Goal: Transaction & Acquisition: Purchase product/service

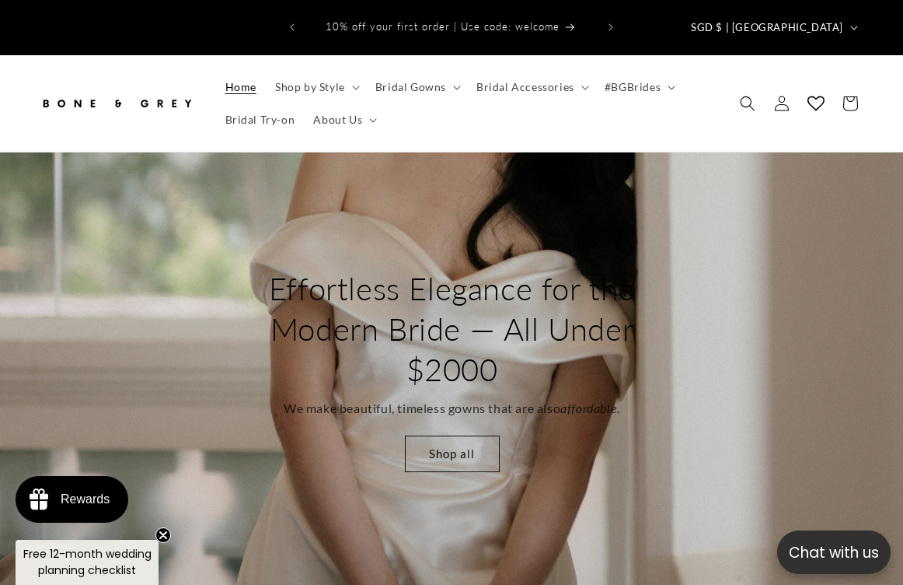
click at [456, 461] on div "Effortless Elegance for the Modern Bride — All Under $2000 We make beautiful, t…" at bounding box center [452, 370] width 424 height 266
click at [457, 435] on link "Shop all" at bounding box center [451, 453] width 95 height 37
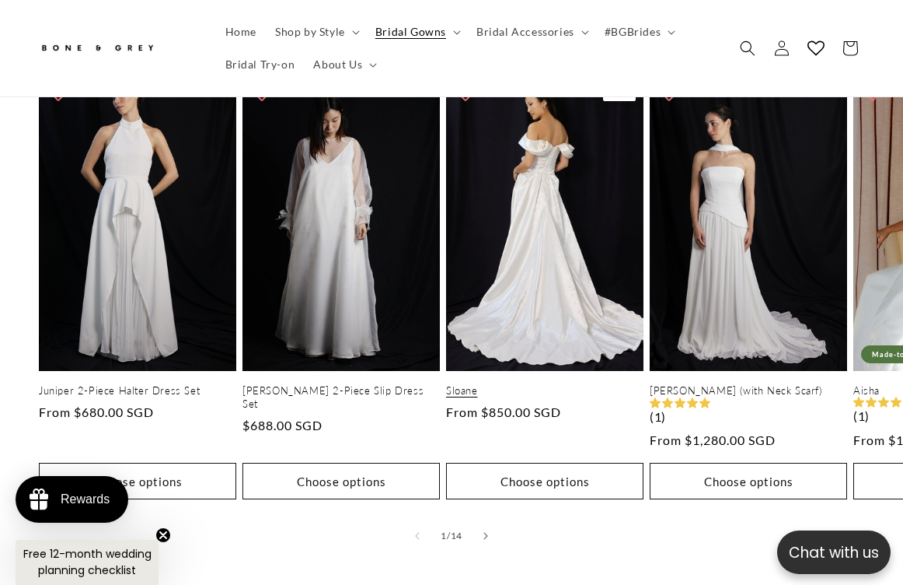
scroll to position [734, 0]
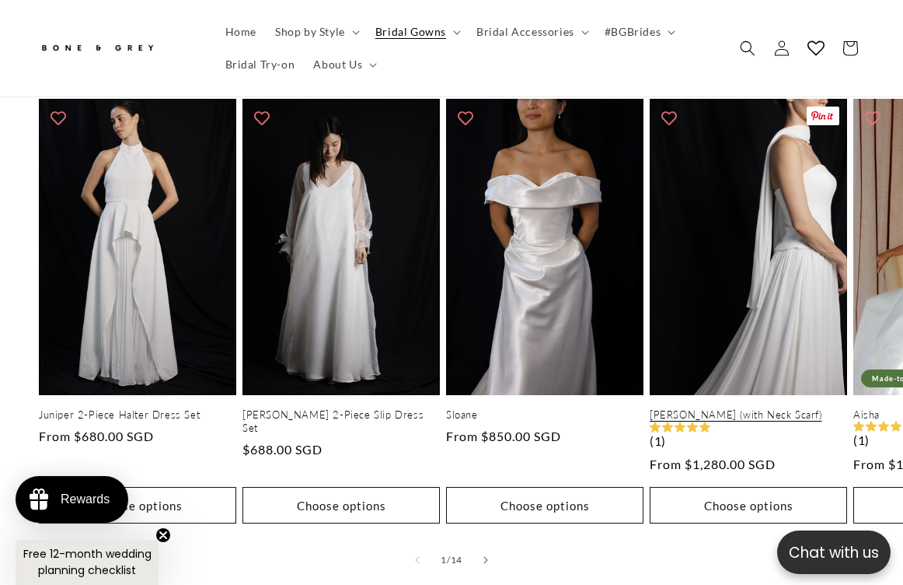
click at [703, 408] on link "Elsa (with Neck Scarf)" at bounding box center [748, 414] width 197 height 13
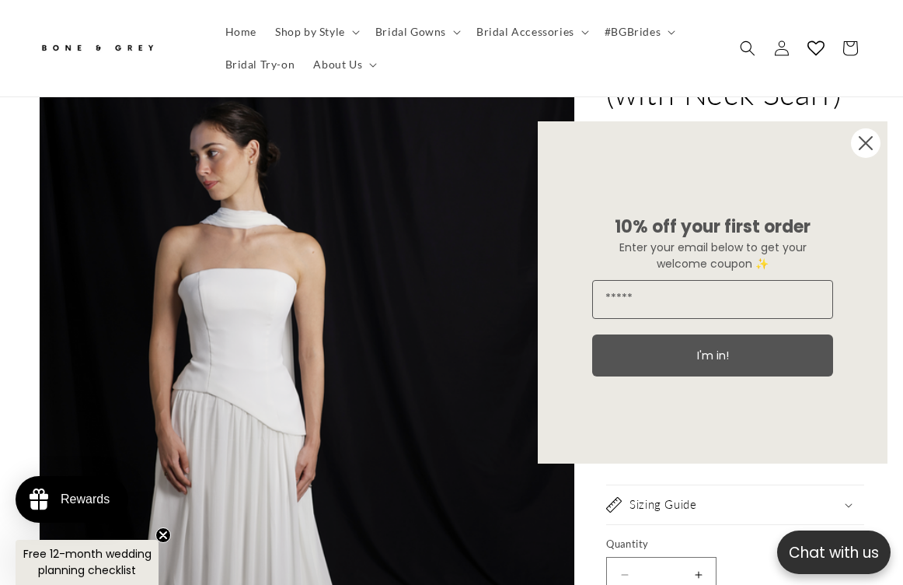
scroll to position [190, 0]
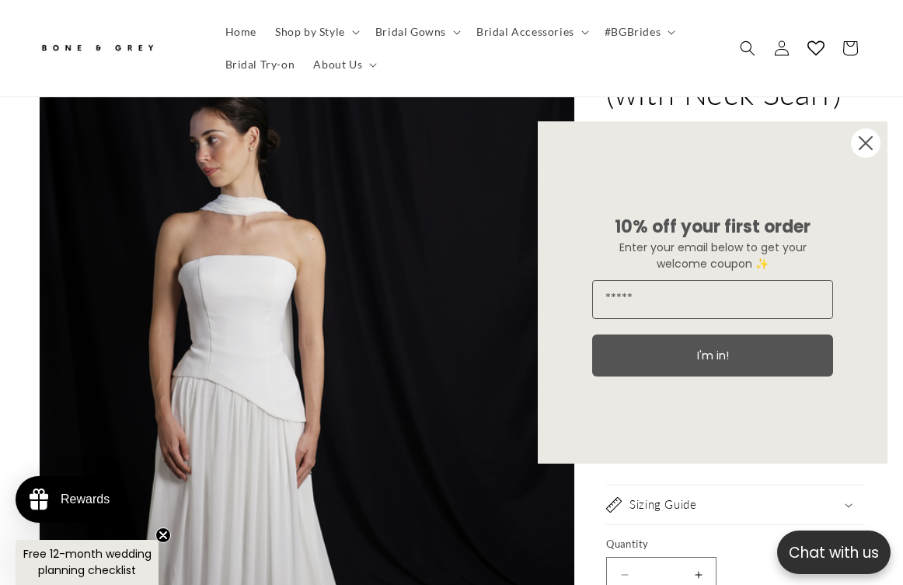
click at [871, 138] on icon "Close dialog" at bounding box center [866, 143] width 12 height 12
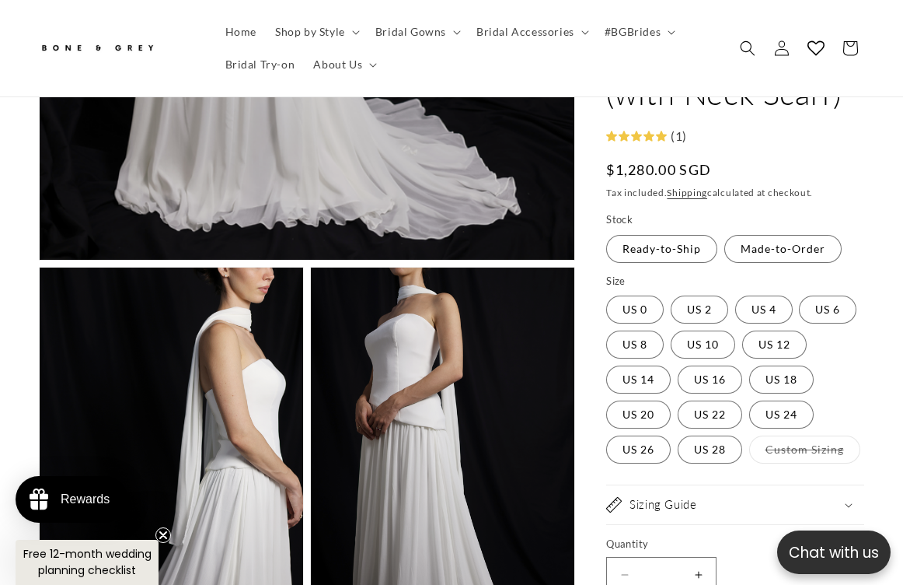
scroll to position [0, 291]
click at [800, 254] on label "Made-to-Order Variant sold out or unavailable" at bounding box center [782, 249] width 117 height 28
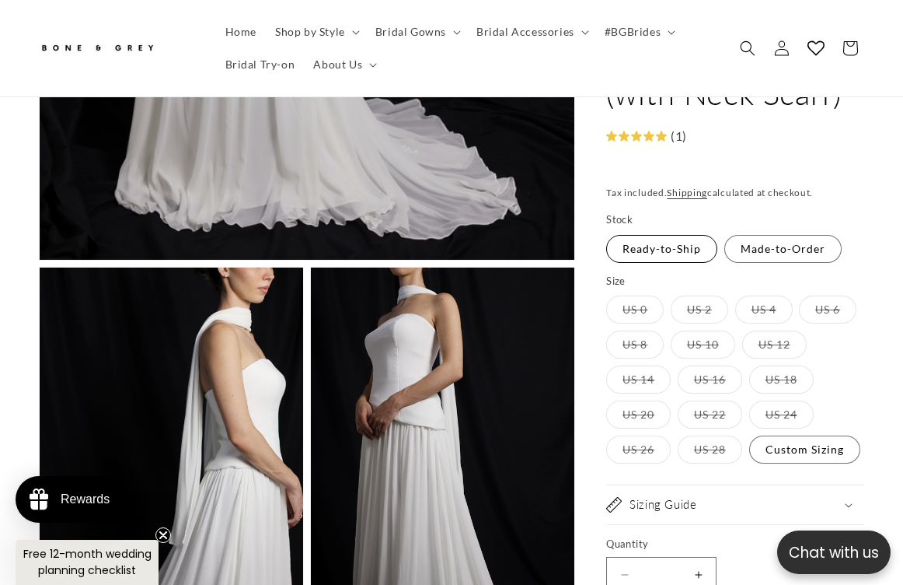
click at [651, 249] on label "Ready-to-Ship Variant sold out or unavailable" at bounding box center [661, 249] width 111 height 28
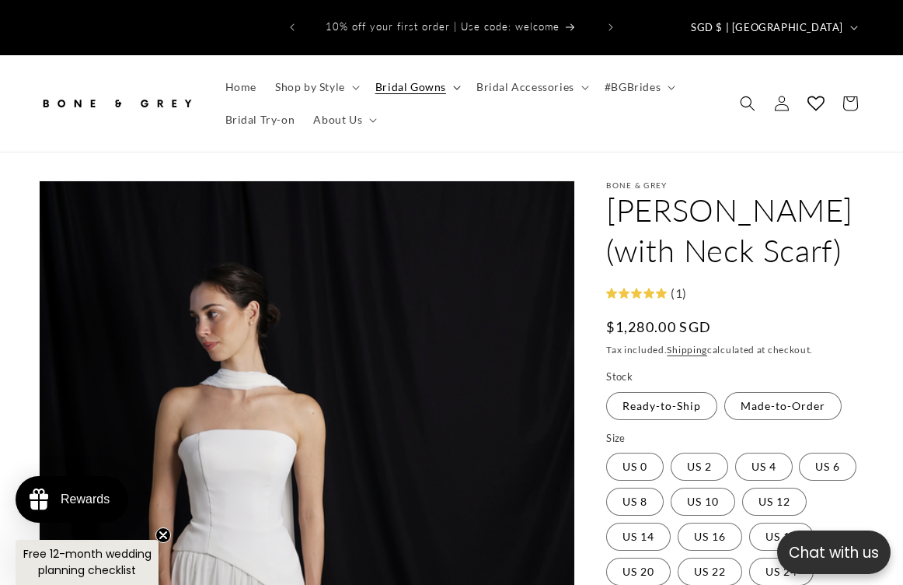
click at [448, 72] on summary "Bridal Gowns" at bounding box center [416, 87] width 101 height 33
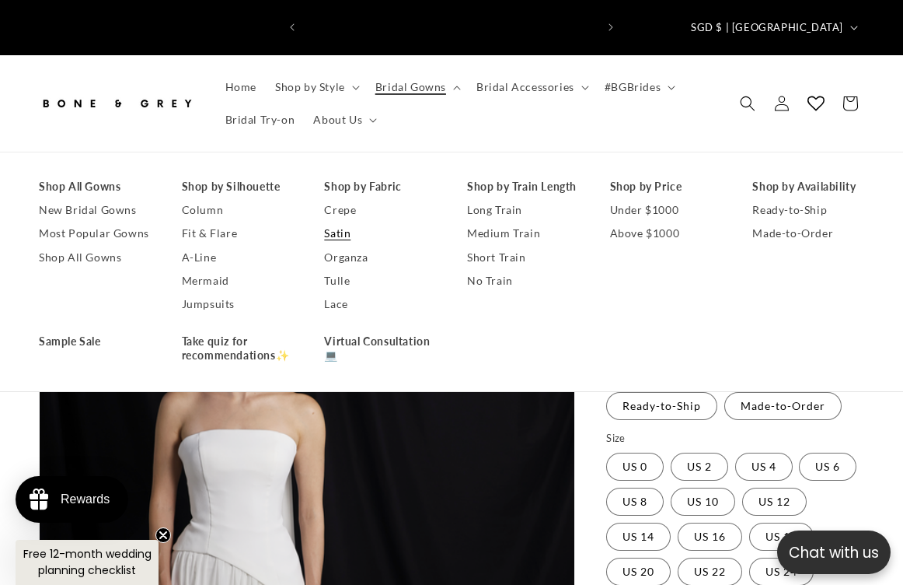
scroll to position [0, 291]
click at [501, 198] on link "Long Train" at bounding box center [523, 209] width 112 height 23
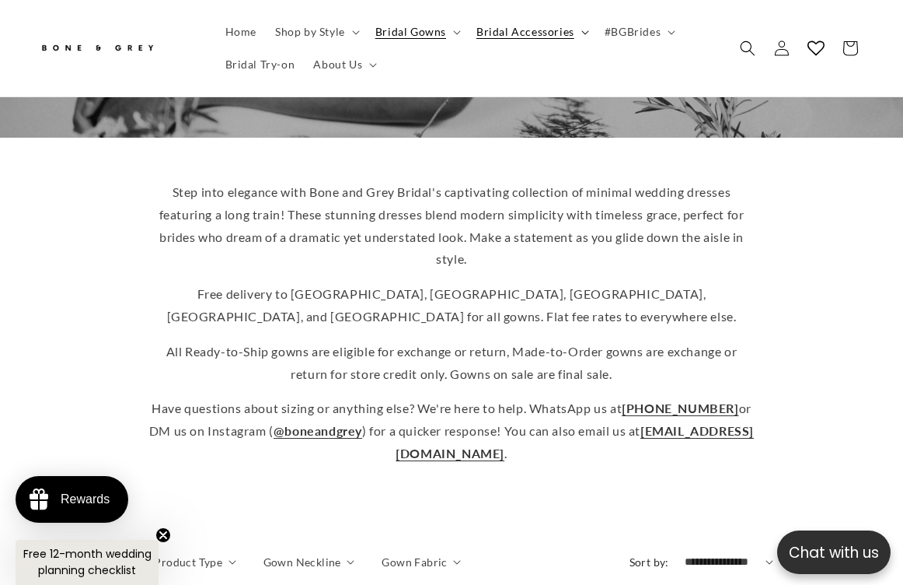
click at [539, 25] on span "Bridal Accessories" at bounding box center [525, 32] width 98 height 14
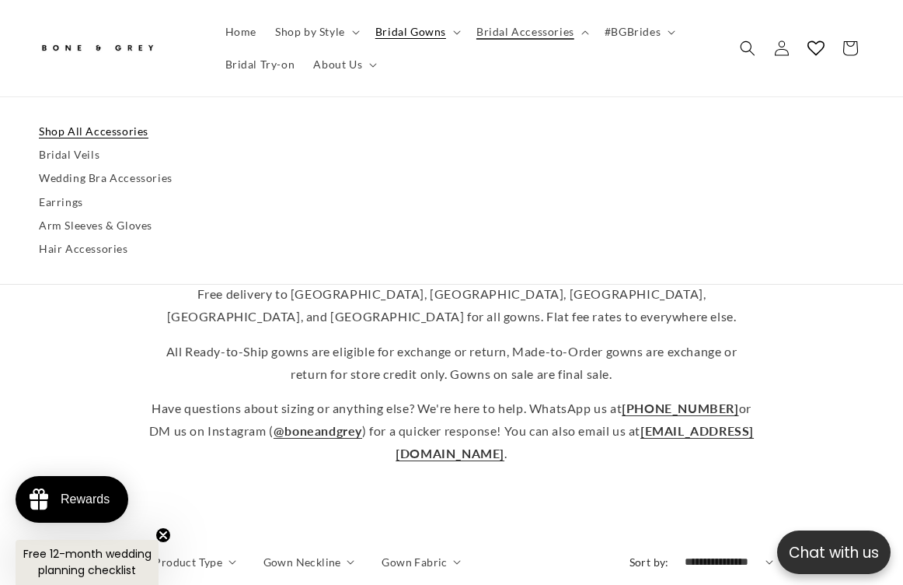
click at [105, 135] on link "Shop All Accessories" at bounding box center [451, 131] width 825 height 23
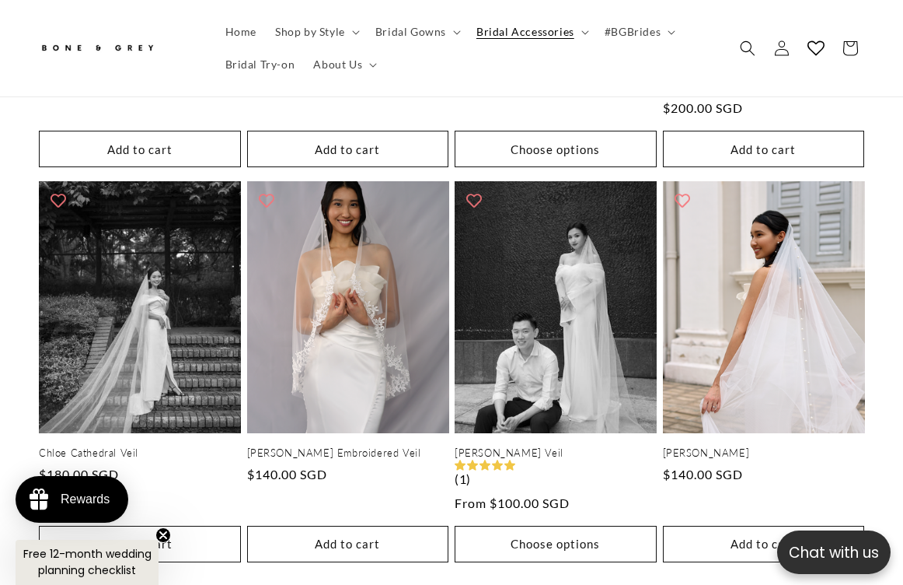
scroll to position [0, 582]
click at [429, 33] on span "Bridal Gowns" at bounding box center [410, 32] width 71 height 14
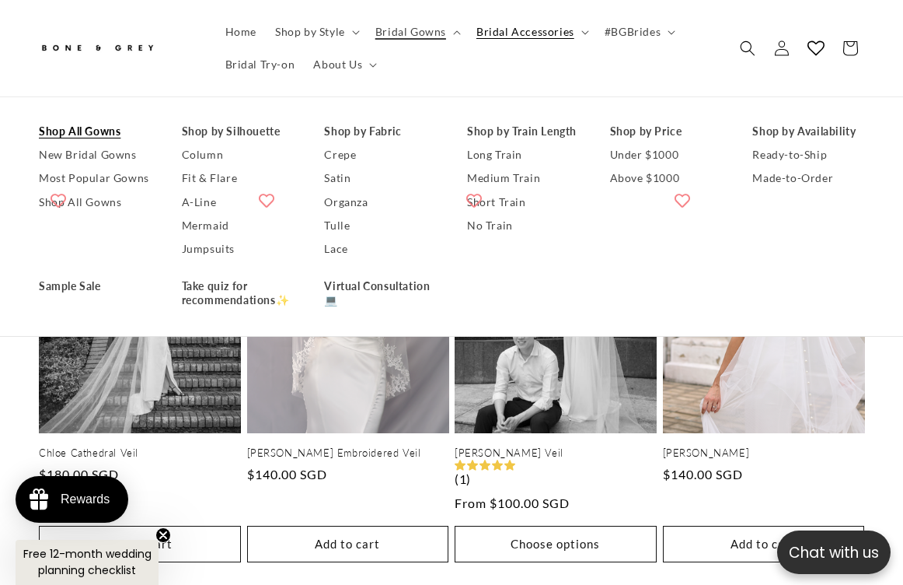
click at [108, 132] on link "Shop All Gowns" at bounding box center [95, 131] width 112 height 23
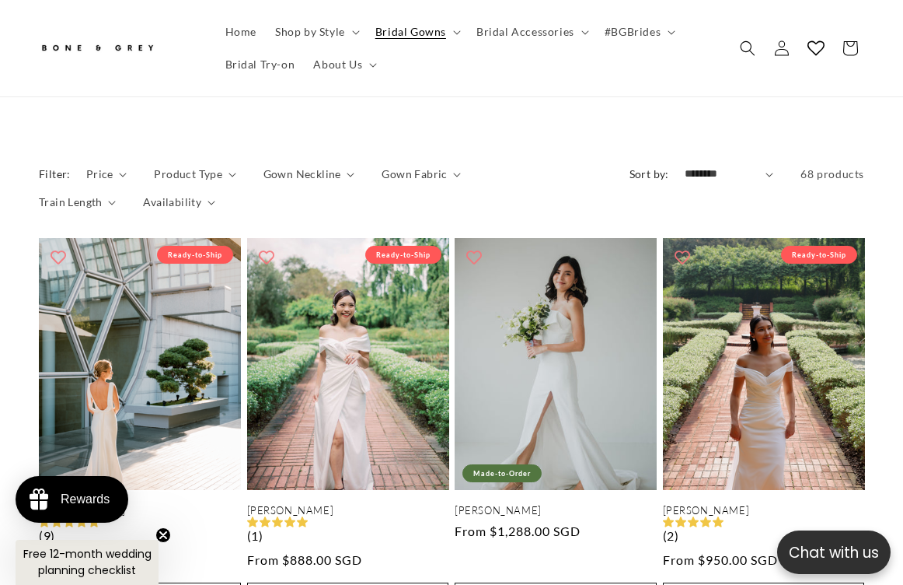
scroll to position [0, 291]
select select "**********"
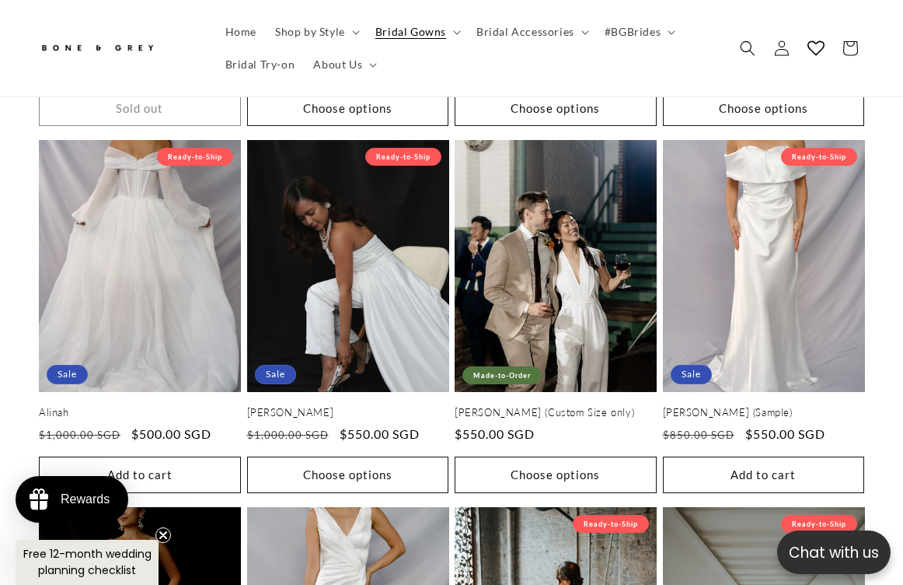
scroll to position [3109, 0]
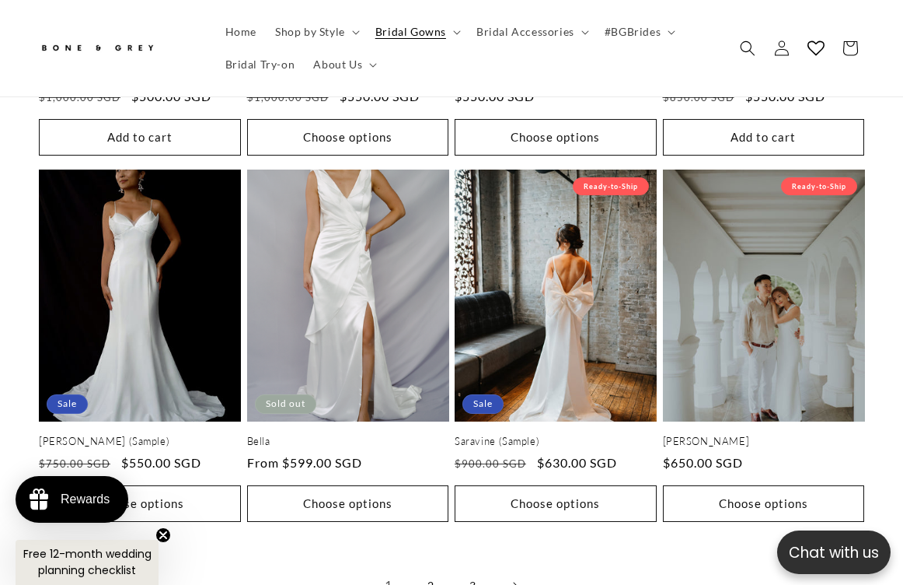
click at [480, 568] on link "3" at bounding box center [472, 585] width 34 height 34
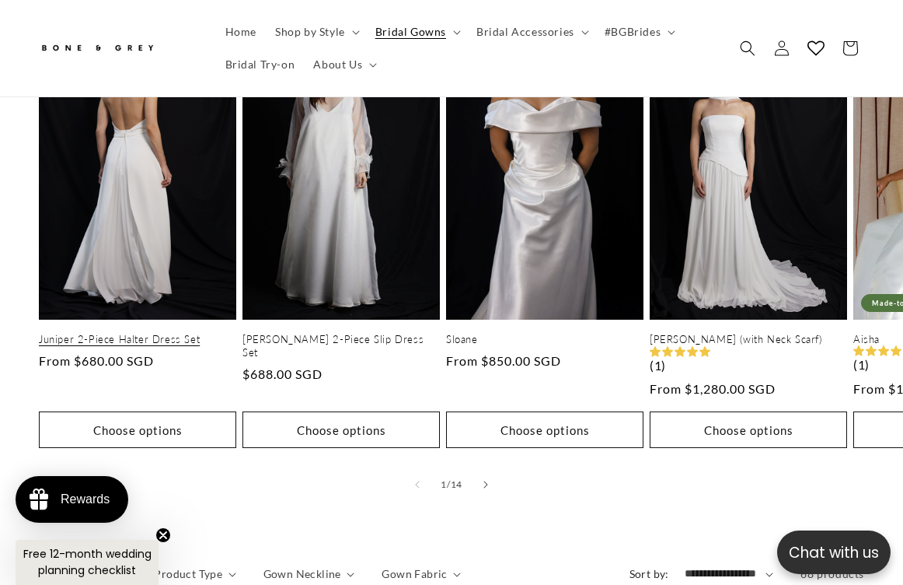
scroll to position [0, 582]
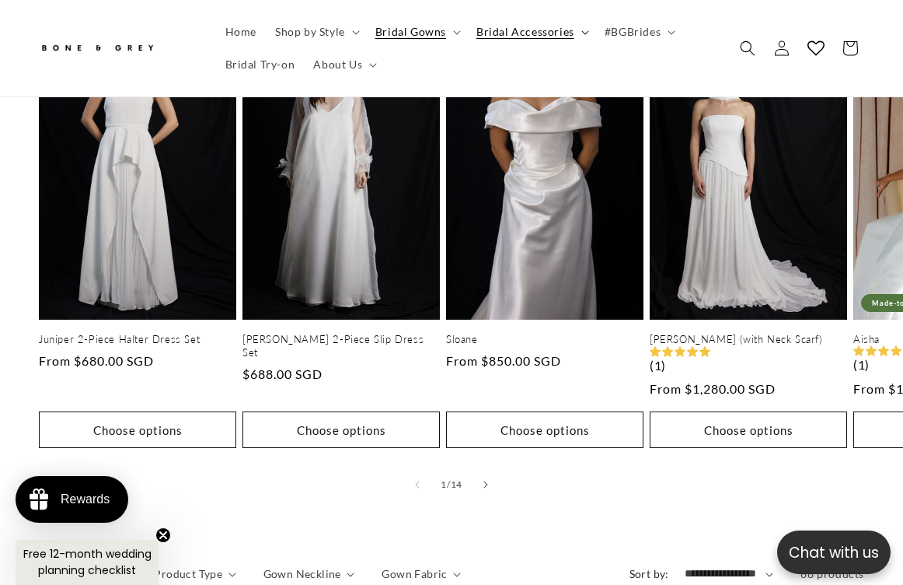
click at [571, 36] on summary "Bridal Accessories" at bounding box center [531, 32] width 128 height 33
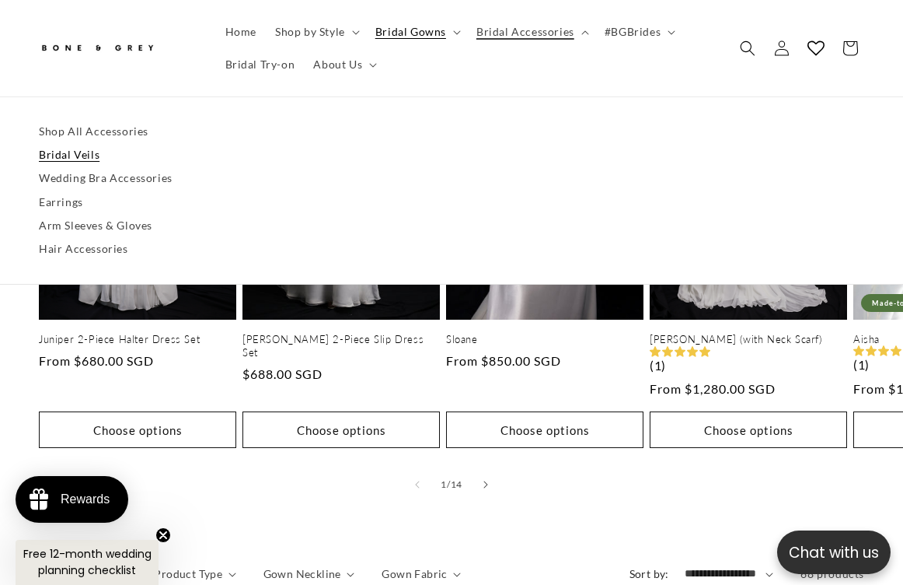
scroll to position [0, 0]
click at [79, 157] on link "Bridal Veils" at bounding box center [451, 155] width 825 height 23
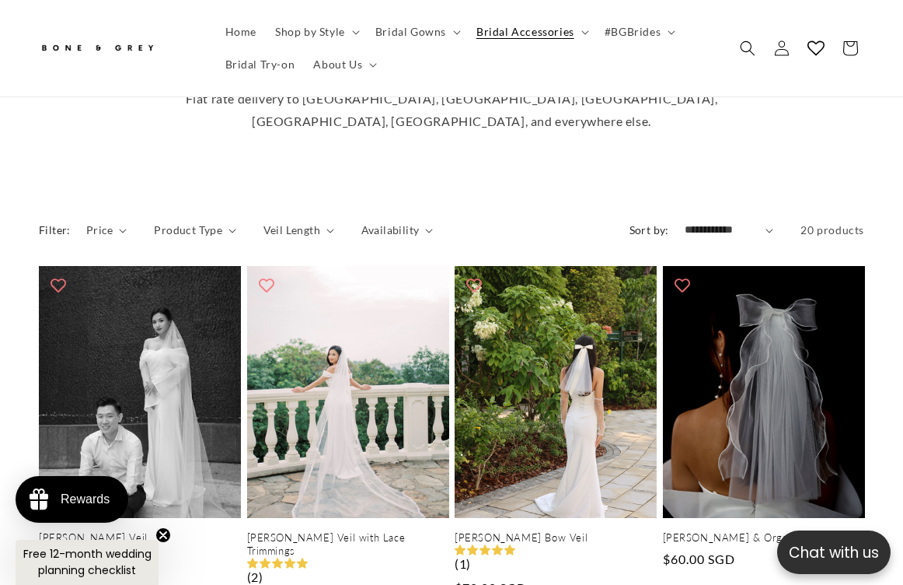
scroll to position [529, 0]
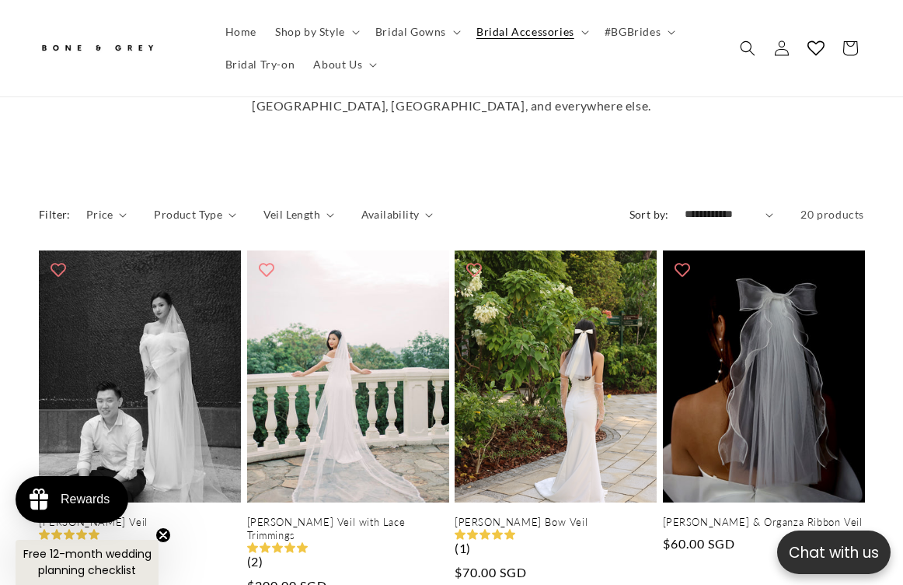
select select "**********"
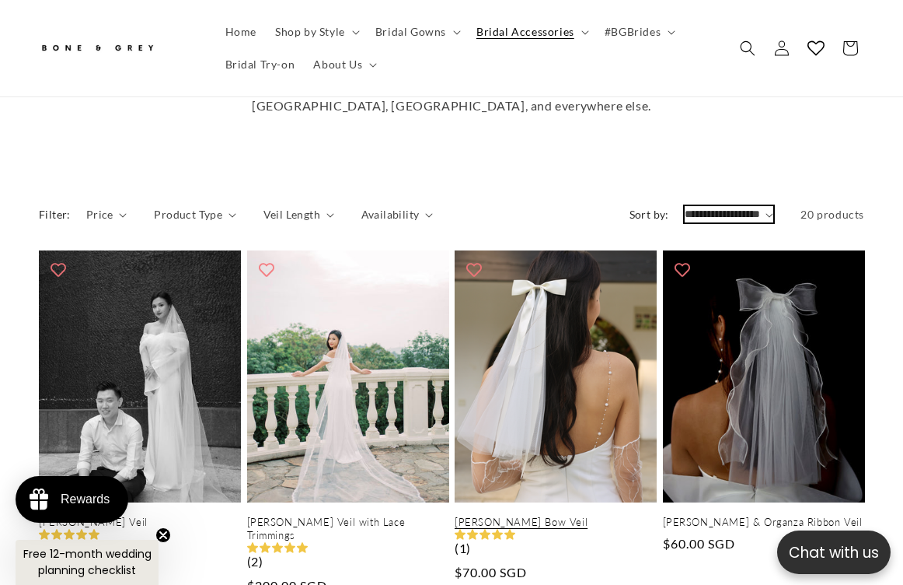
scroll to position [0, 582]
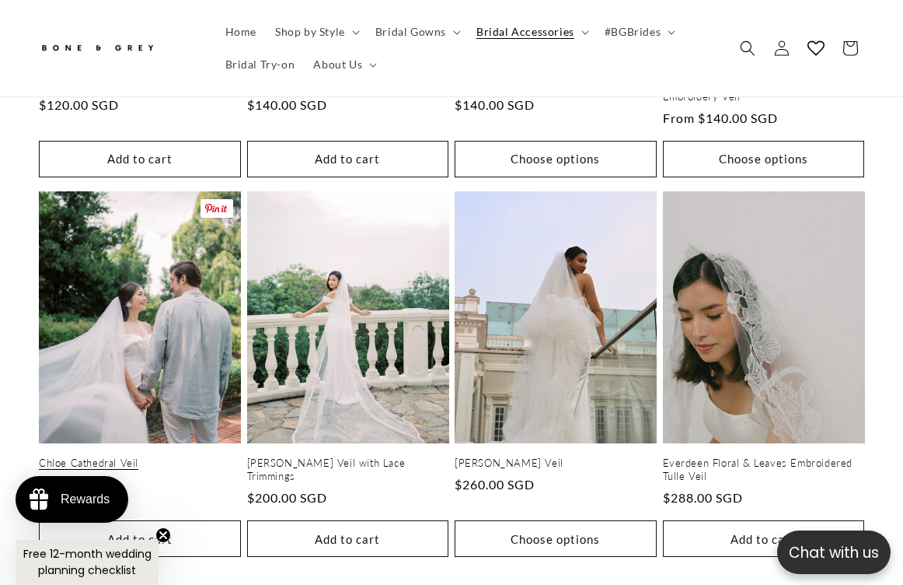
click at [206, 456] on link "Chloe Cathedral Veil" at bounding box center [140, 462] width 202 height 13
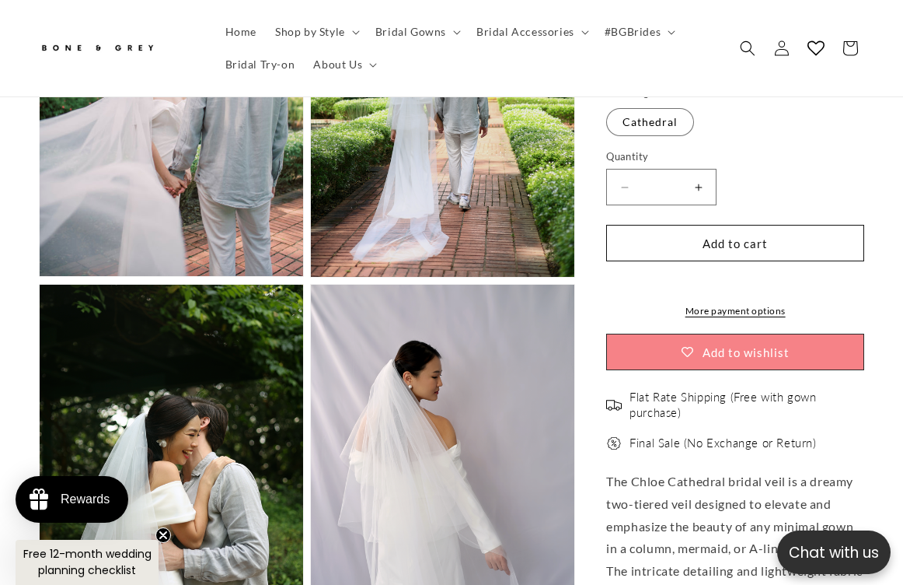
scroll to position [0, 582]
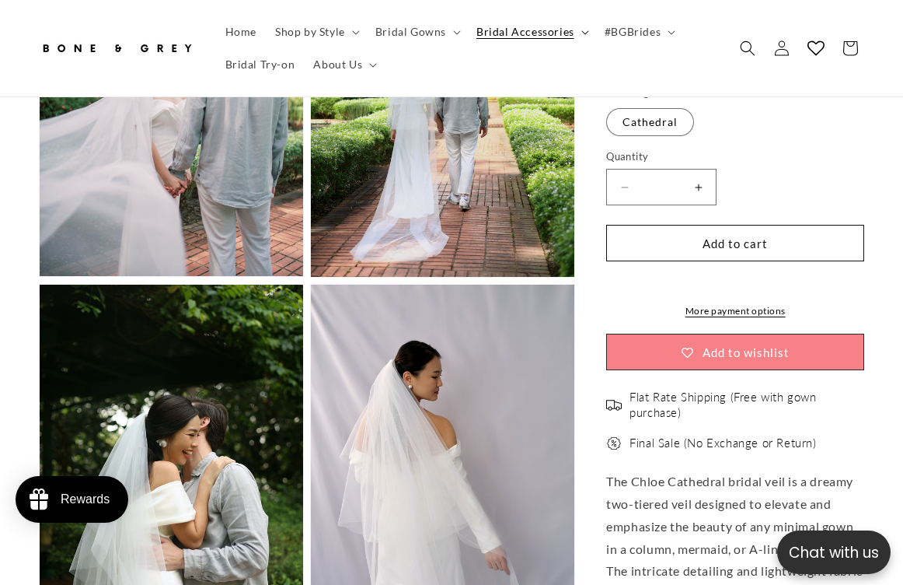
click at [554, 30] on span "Bridal Accessories" at bounding box center [525, 32] width 98 height 14
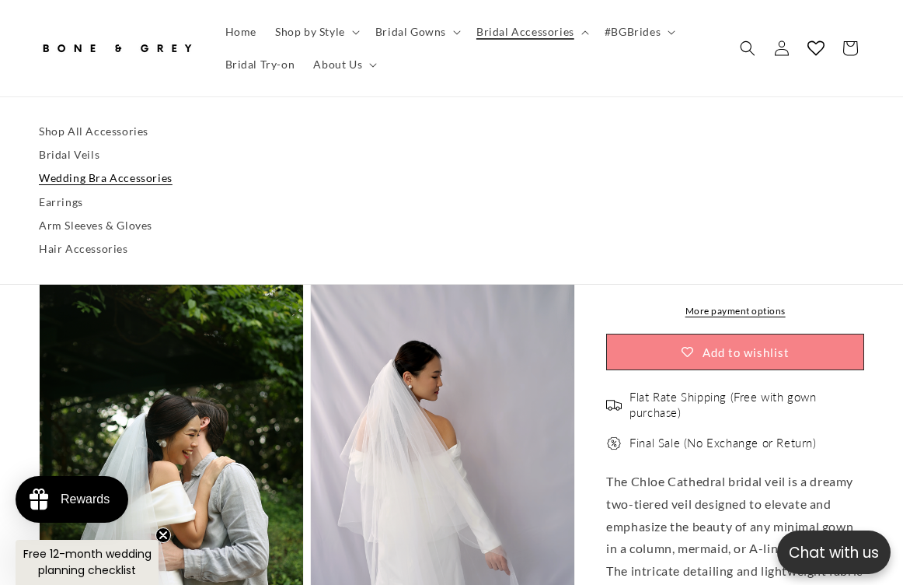
click at [152, 180] on link "Wedding Bra Accessories" at bounding box center [451, 178] width 825 height 23
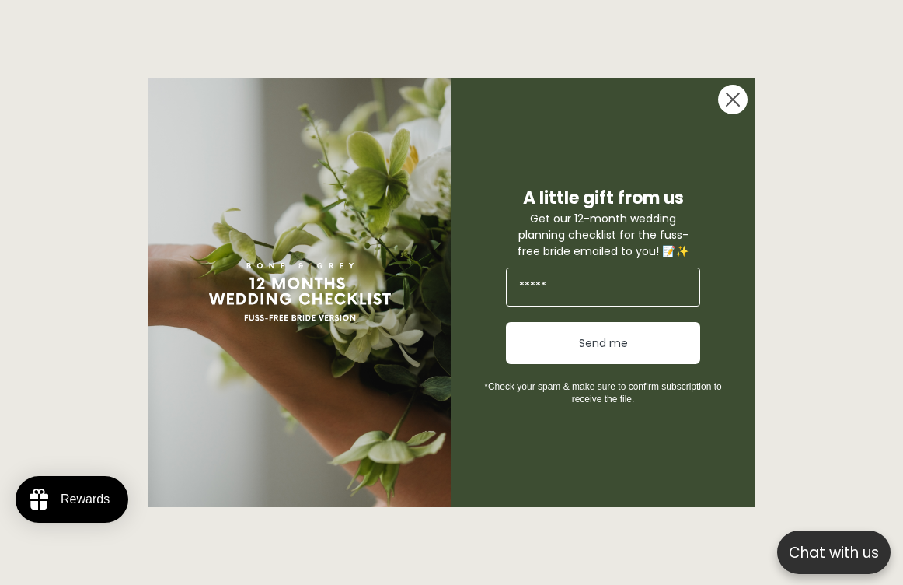
scroll to position [656, 0]
click at [720, 89] on icon "Close dialog" at bounding box center [732, 99] width 31 height 31
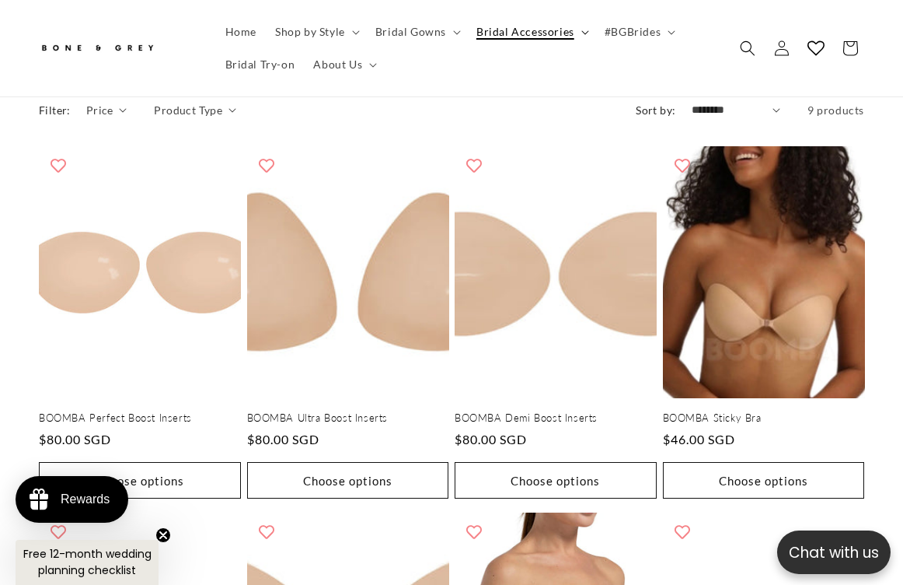
scroll to position [0, 291]
click at [531, 37] on span "Bridal Accessories" at bounding box center [525, 32] width 98 height 14
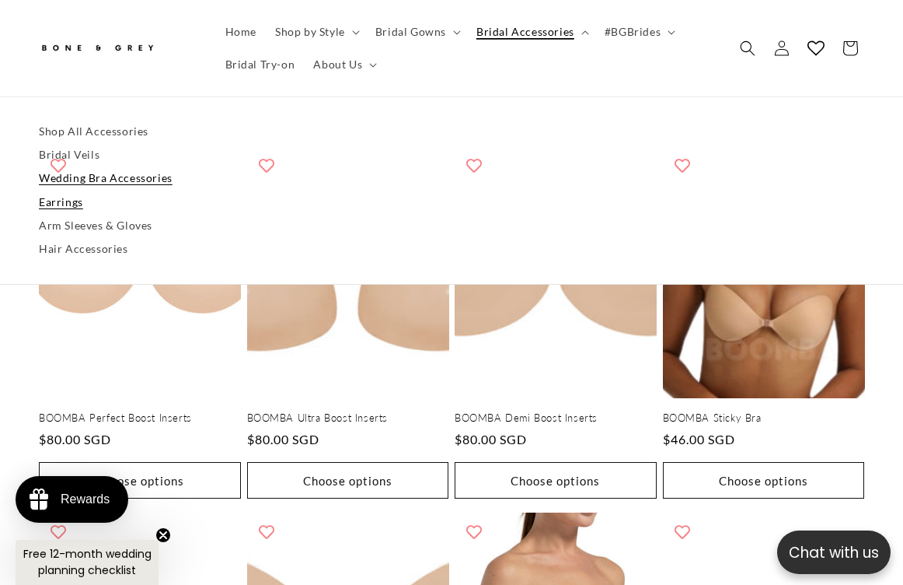
click at [76, 204] on link "Earrings" at bounding box center [451, 201] width 825 height 23
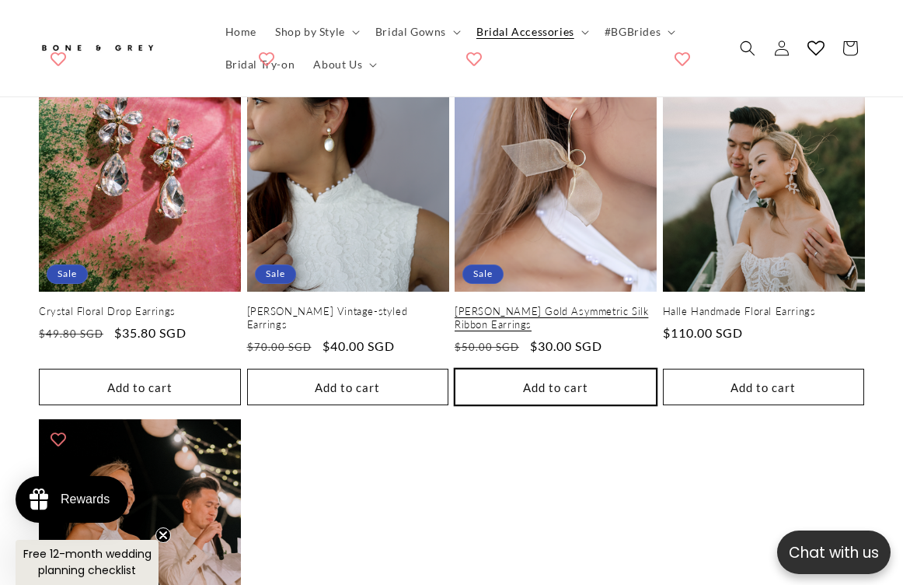
scroll to position [975, 0]
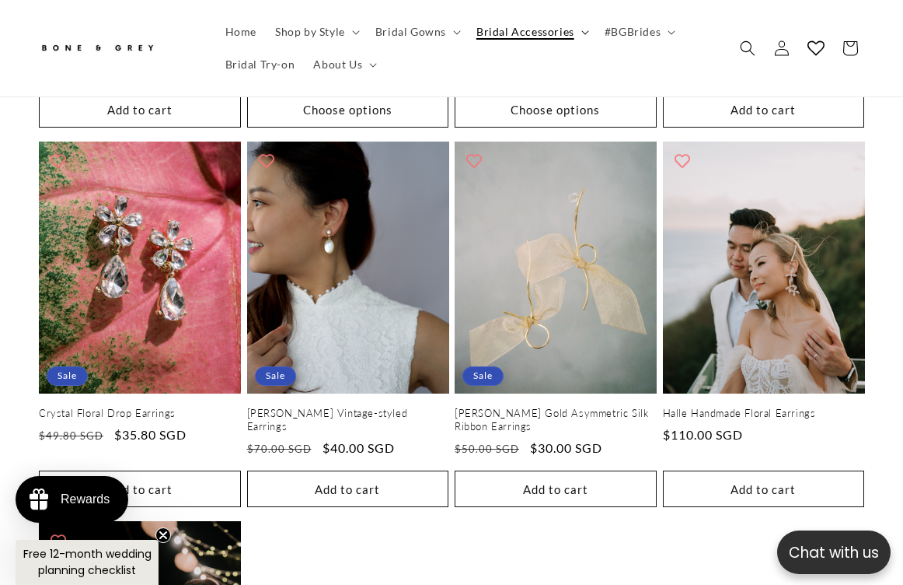
click at [564, 33] on span "Bridal Accessories" at bounding box center [525, 32] width 98 height 14
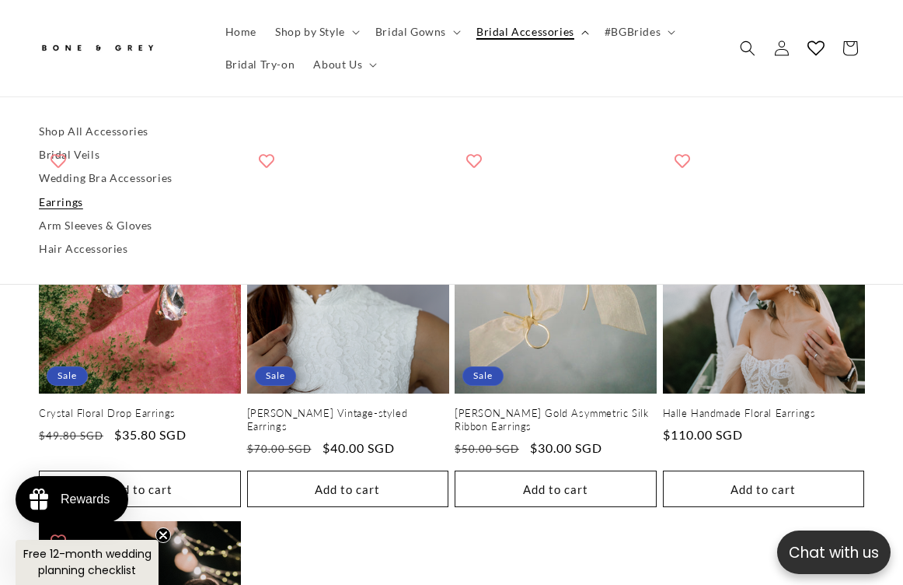
scroll to position [0, 582]
click at [127, 225] on link "Arm Sleeves & Gloves" at bounding box center [451, 225] width 825 height 23
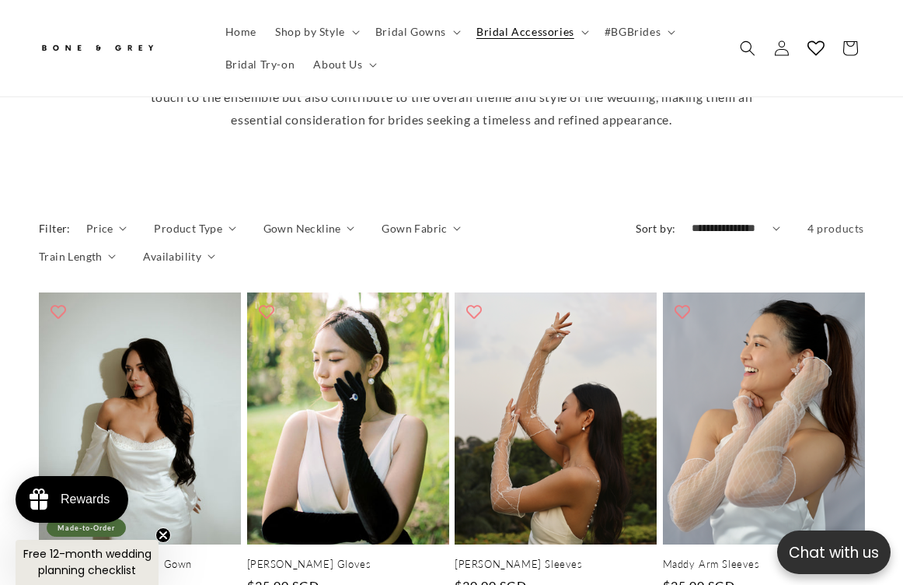
scroll to position [672, 0]
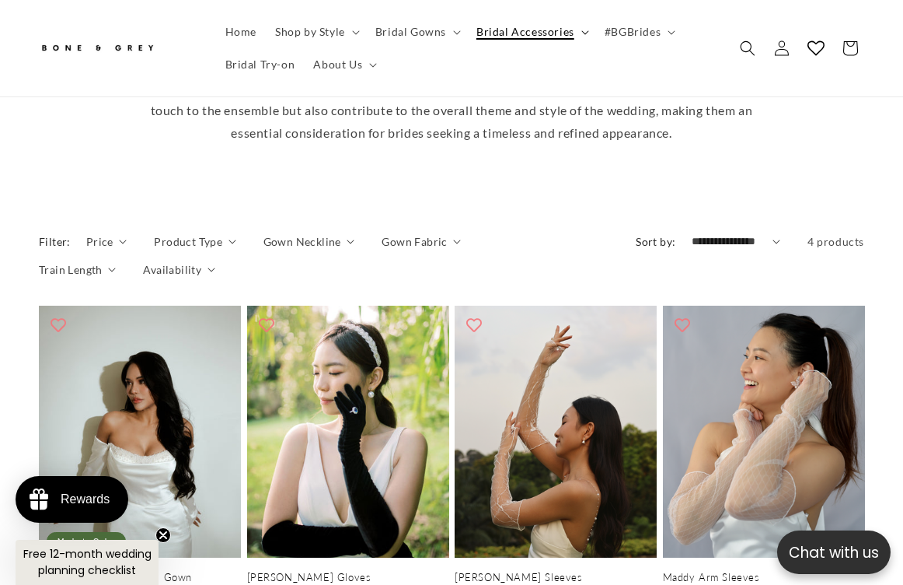
click at [529, 25] on span "Bridal Accessories" at bounding box center [525, 32] width 98 height 14
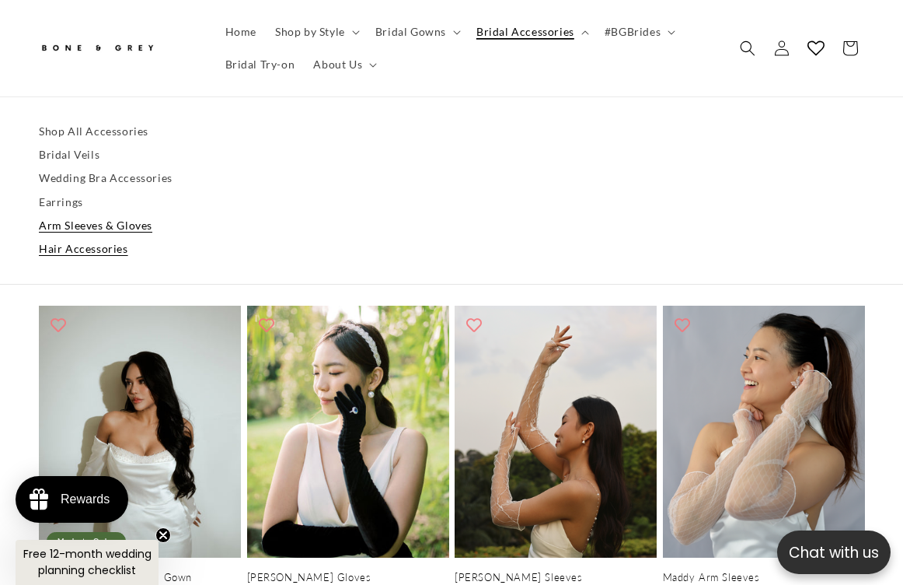
click at [113, 247] on link "Hair Accessories" at bounding box center [451, 248] width 825 height 23
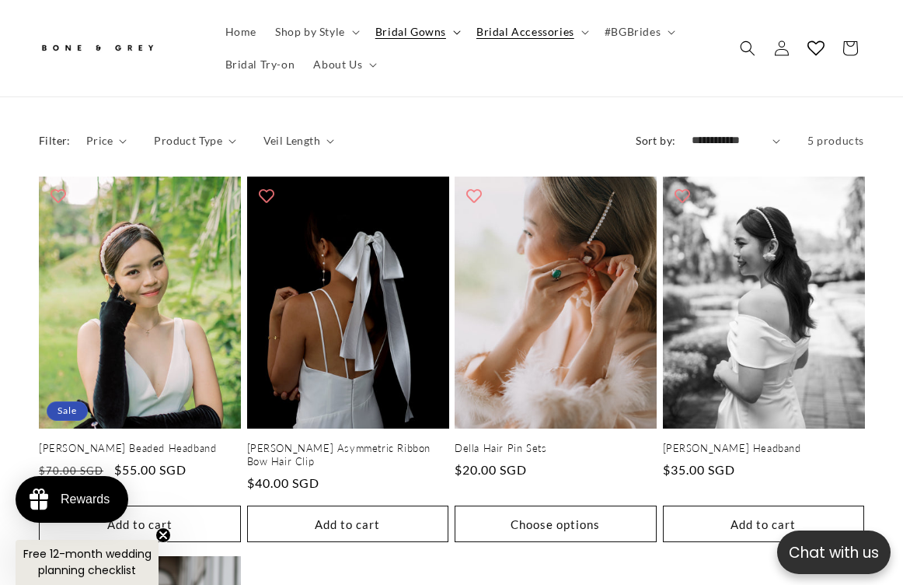
scroll to position [0, 582]
